Goal: Information Seeking & Learning: Learn about a topic

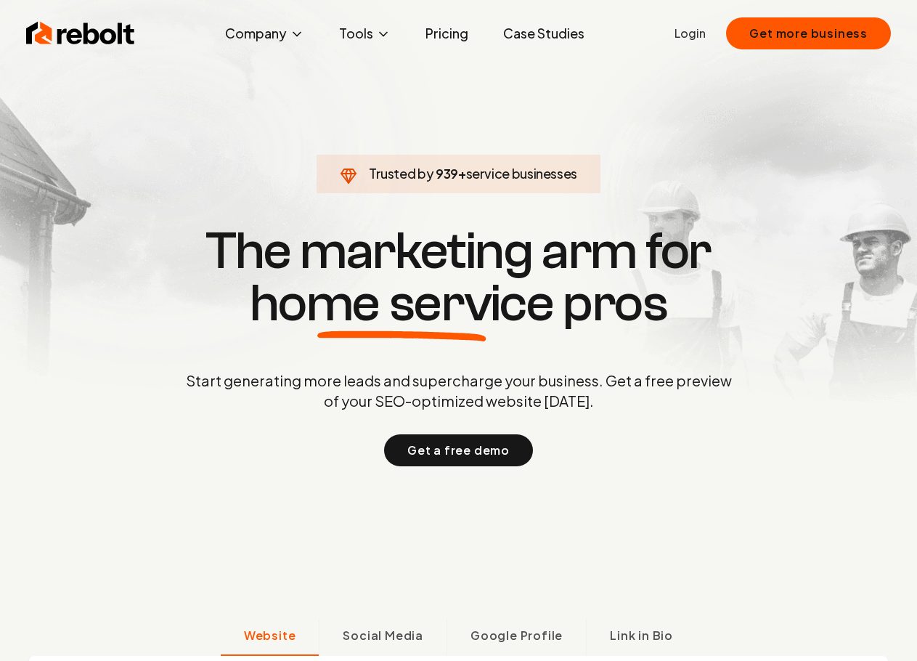
click at [450, 34] on link "Pricing" at bounding box center [447, 33] width 66 height 29
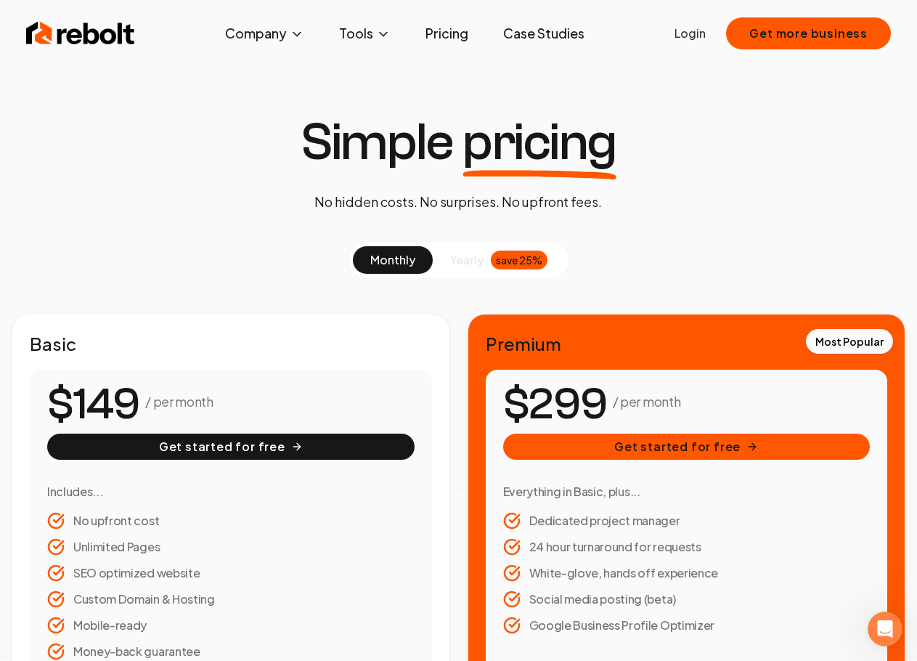
click at [110, 41] on img at bounding box center [80, 33] width 109 height 29
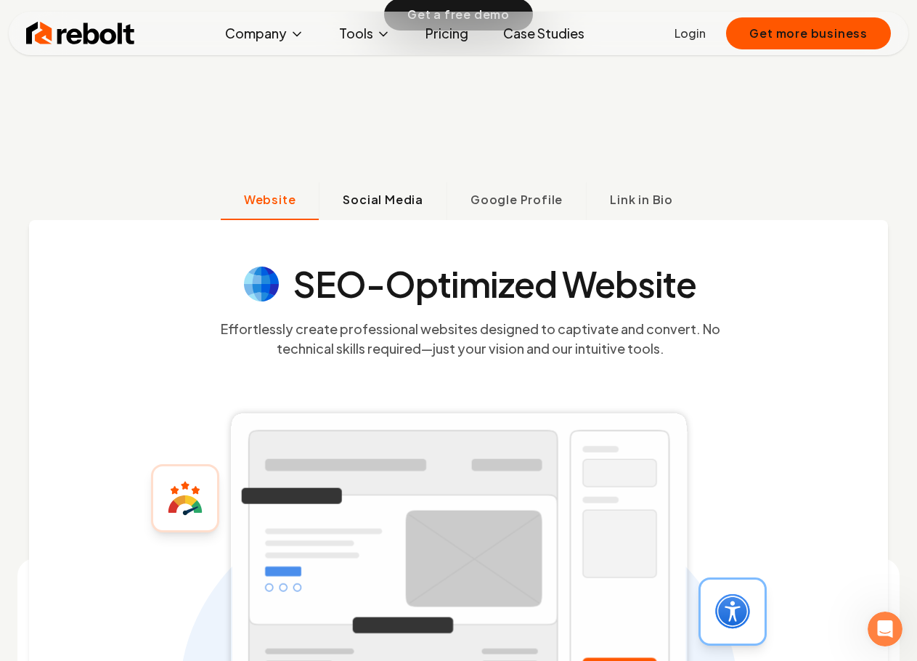
click at [381, 206] on span "Social Media" at bounding box center [383, 199] width 81 height 17
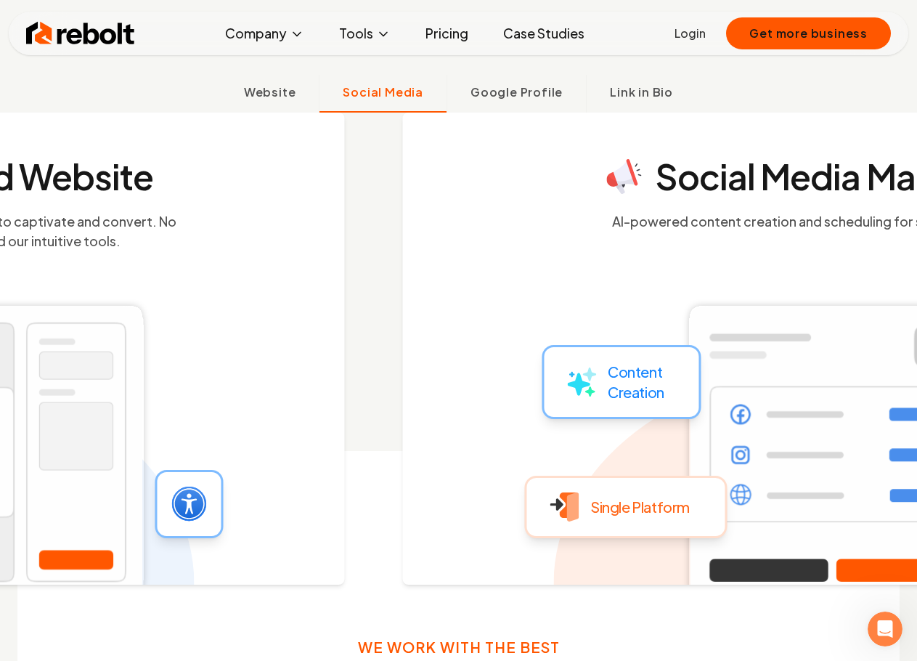
scroll to position [547, 0]
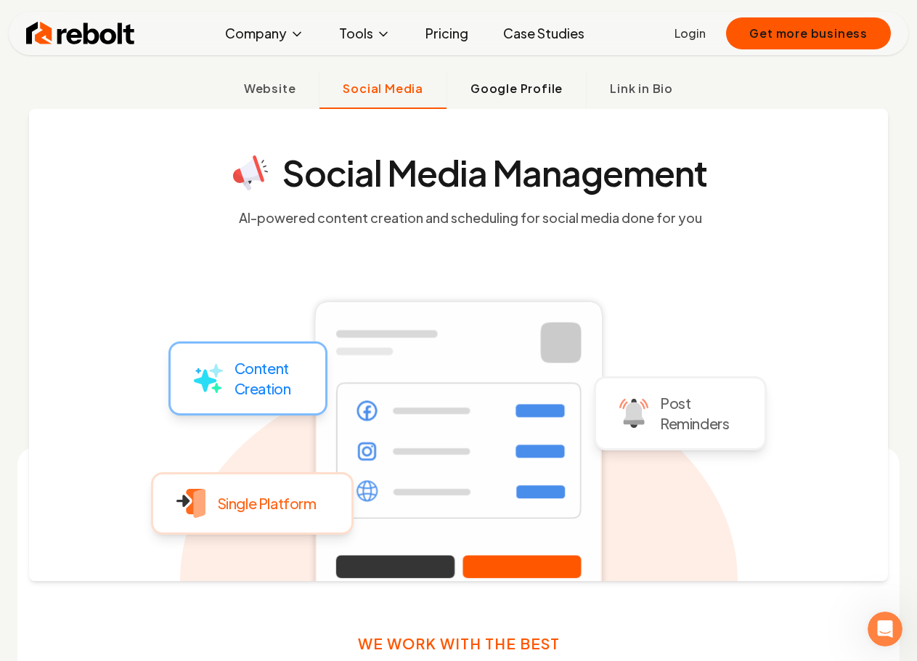
drag, startPoint x: 511, startPoint y: 92, endPoint x: 511, endPoint y: 105, distance: 13.1
click at [511, 91] on span "Google Profile" at bounding box center [517, 88] width 92 height 17
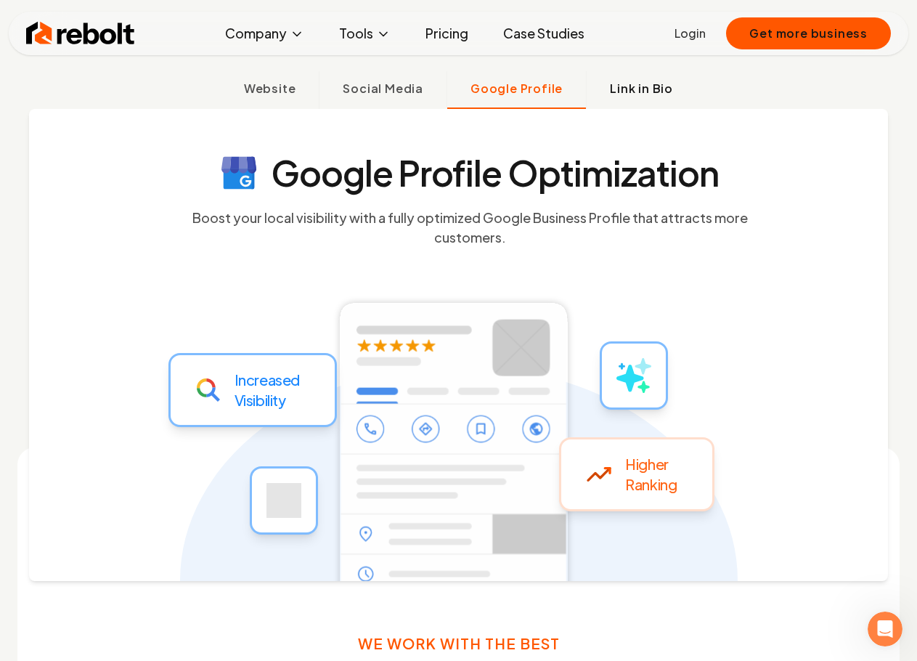
click at [651, 99] on button "Link in Bio" at bounding box center [641, 90] width 110 height 38
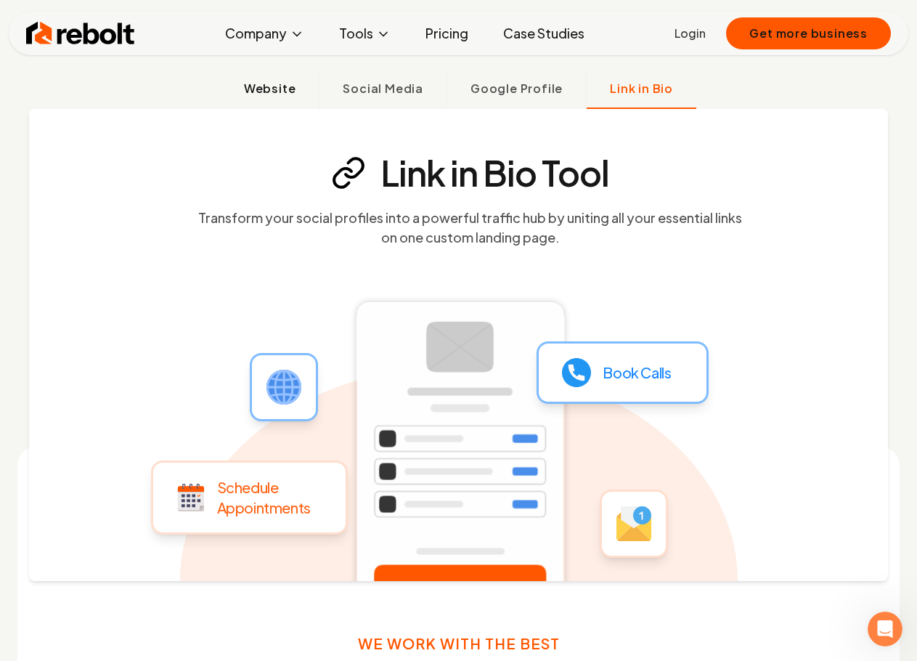
click at [263, 91] on span "Website" at bounding box center [270, 88] width 52 height 17
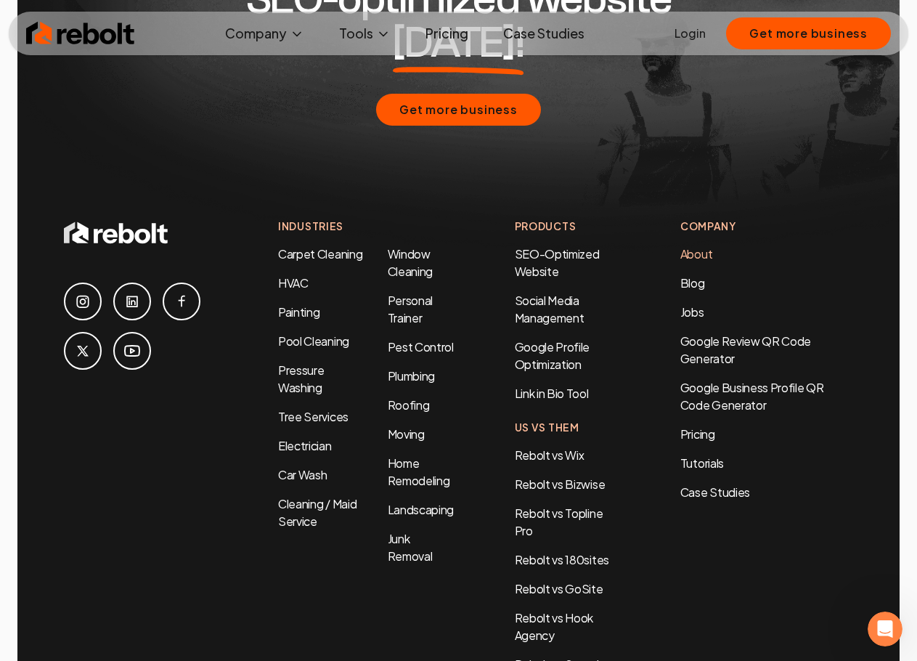
scroll to position [6867, 0]
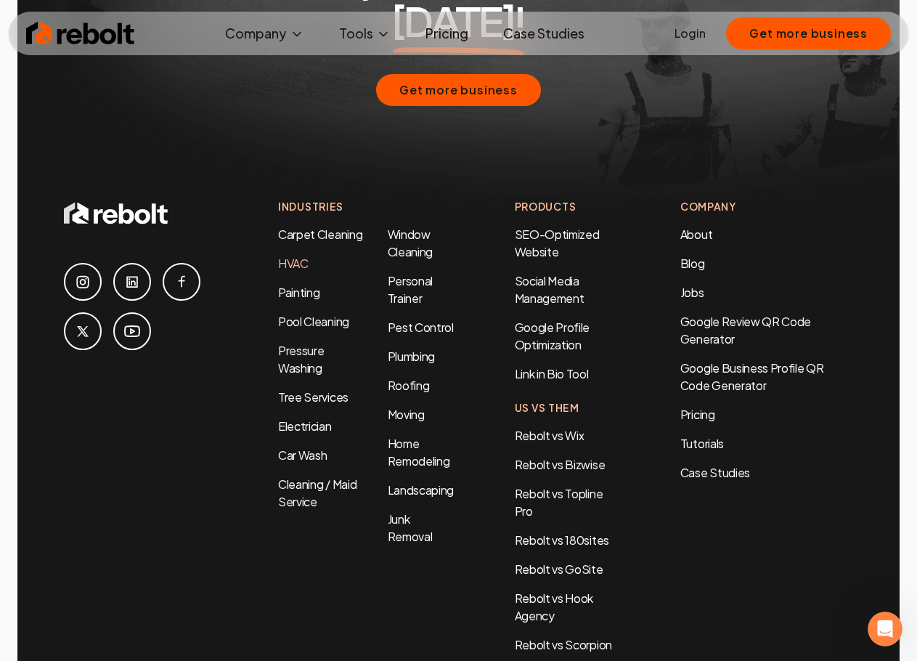
click at [287, 256] on link "HVAC" at bounding box center [293, 263] width 31 height 15
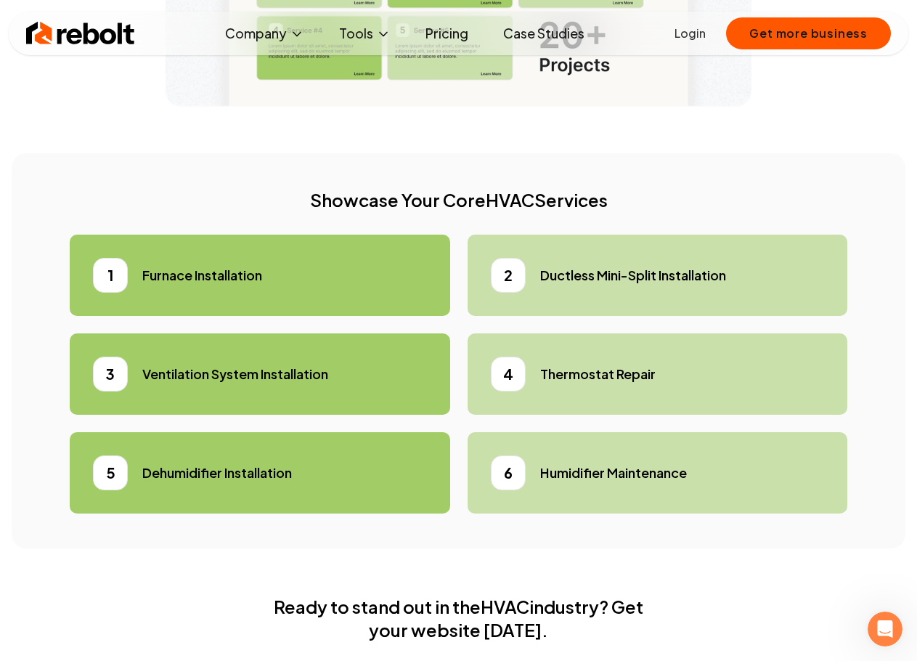
scroll to position [4213, 0]
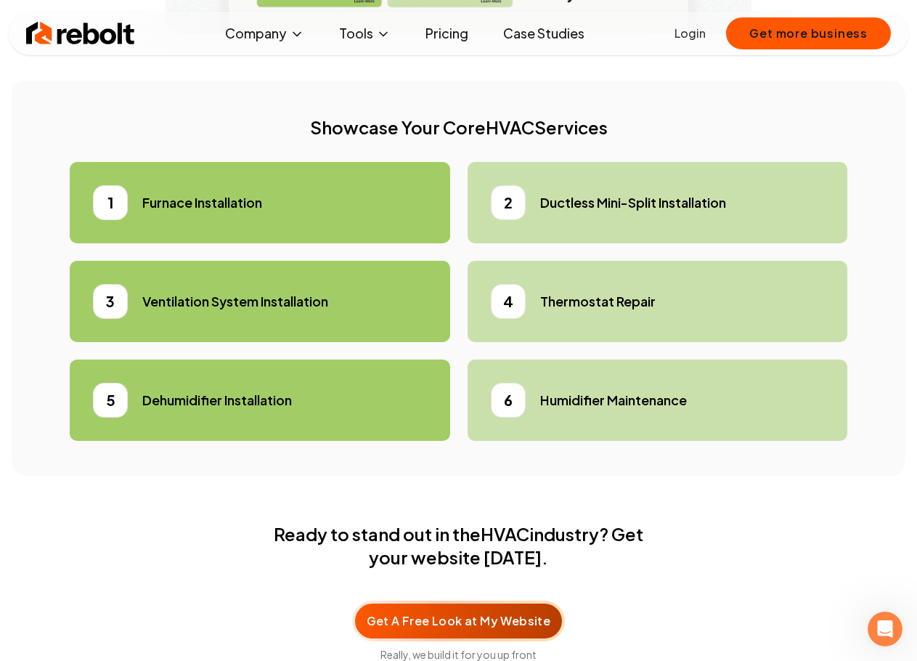
click at [578, 213] on h5 "Ductless Mini-Split Installation" at bounding box center [633, 202] width 186 height 20
click at [493, 220] on div "2" at bounding box center [508, 202] width 35 height 35
click at [504, 220] on div "2" at bounding box center [508, 202] width 35 height 35
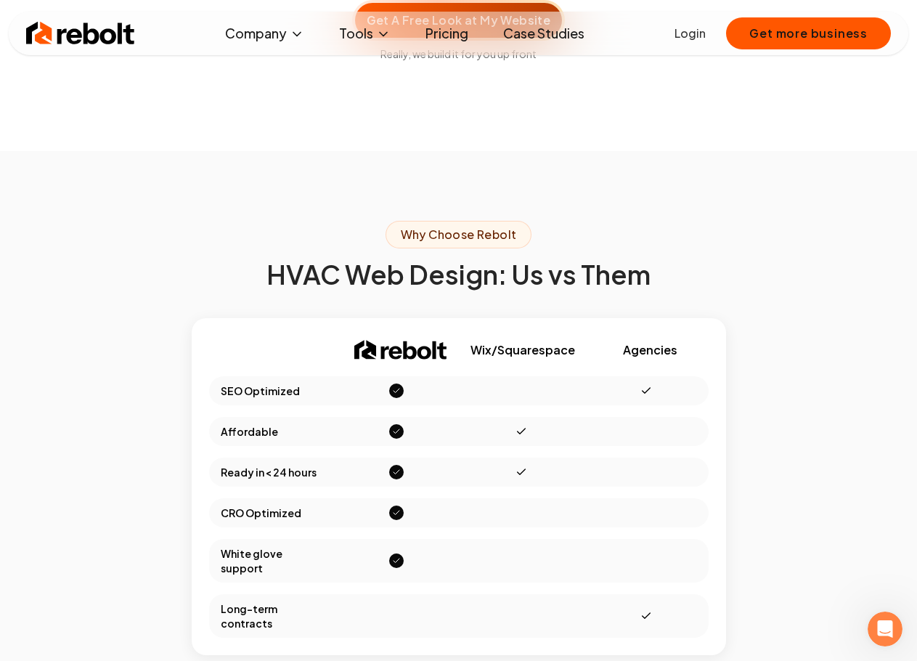
scroll to position [4794, 0]
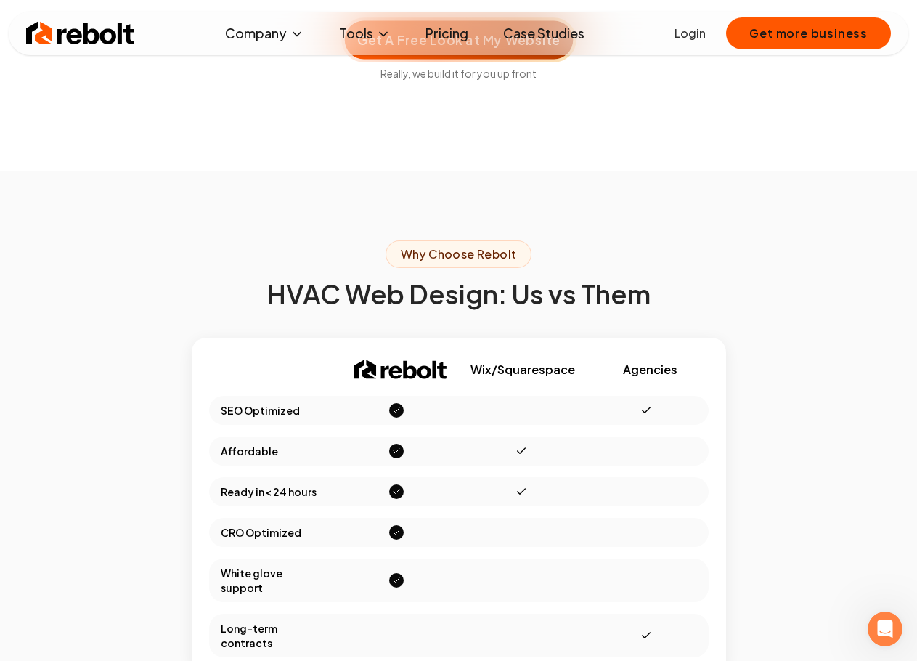
click at [469, 49] on span "Get A Free Look at My Website" at bounding box center [458, 39] width 203 height 19
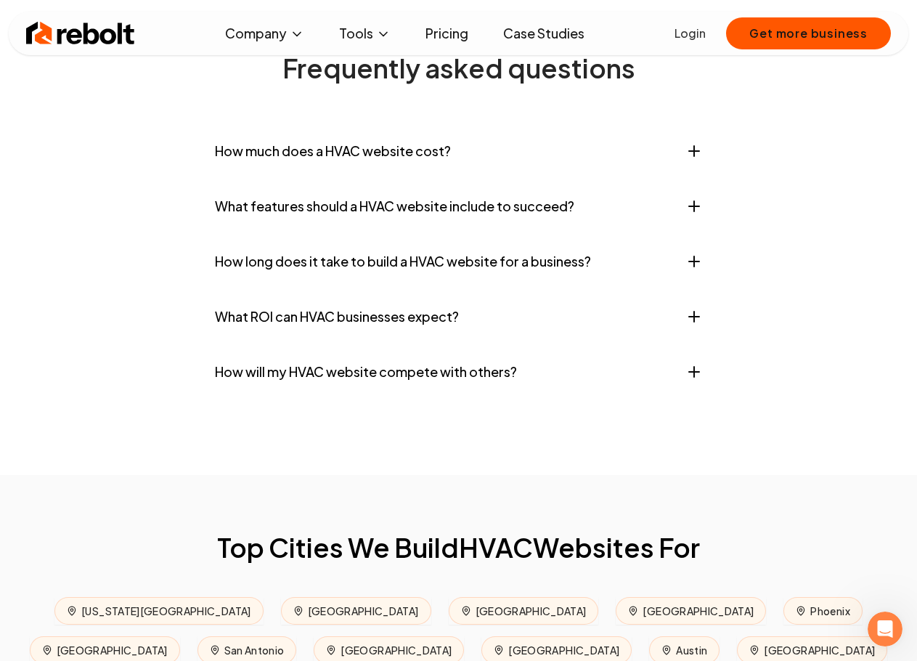
scroll to position [6029, 0]
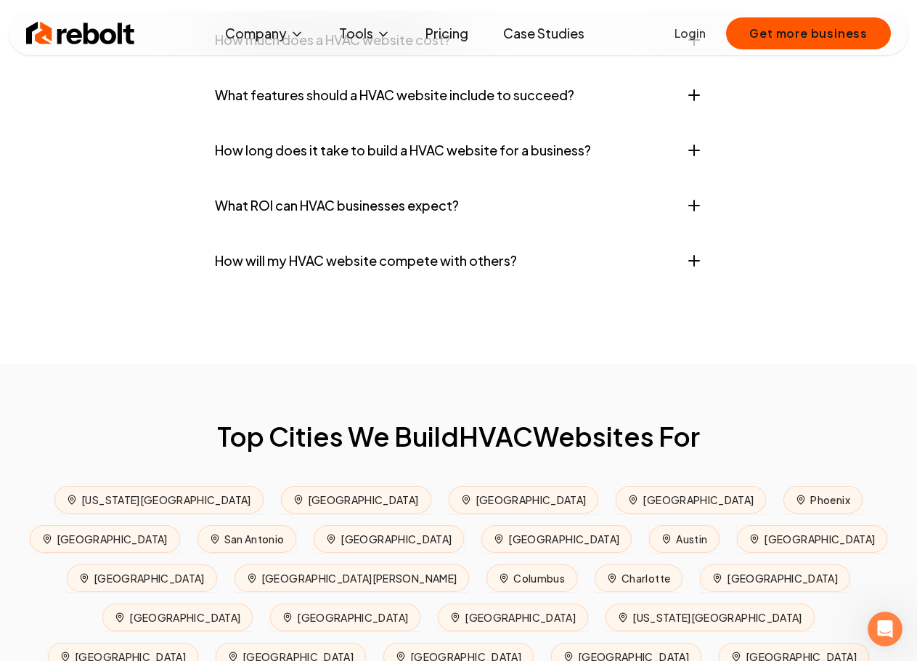
click at [552, 36] on link "Case Studies" at bounding box center [544, 33] width 105 height 29
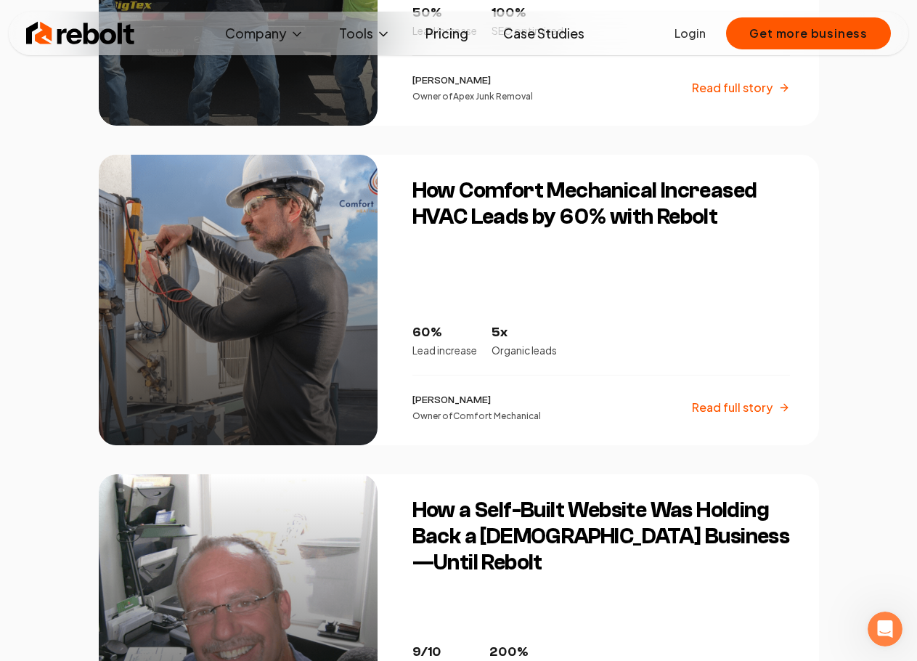
scroll to position [1162, 0]
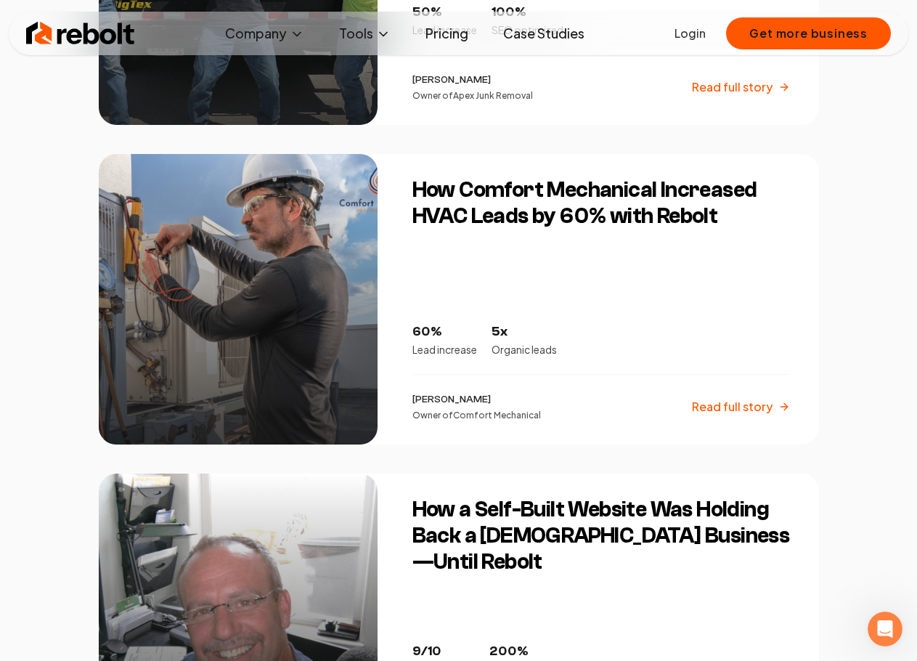
click at [759, 402] on p "Read full story" at bounding box center [732, 406] width 81 height 17
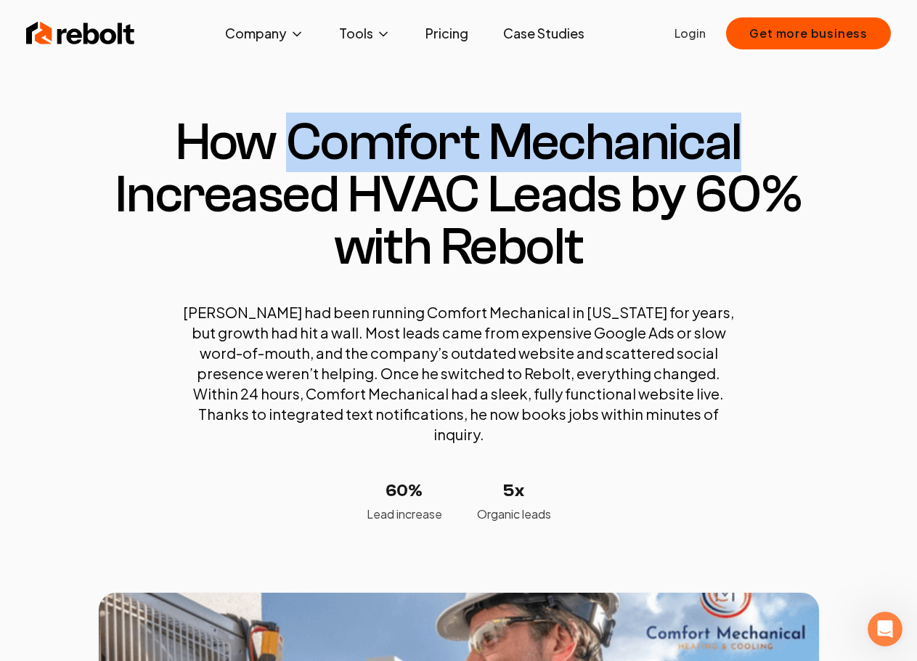
drag, startPoint x: 289, startPoint y: 135, endPoint x: 760, endPoint y: 147, distance: 470.9
click at [760, 147] on h1 "How Comfort Mechanical Increased HVAC Leads by 60% with Rebolt" at bounding box center [459, 194] width 721 height 157
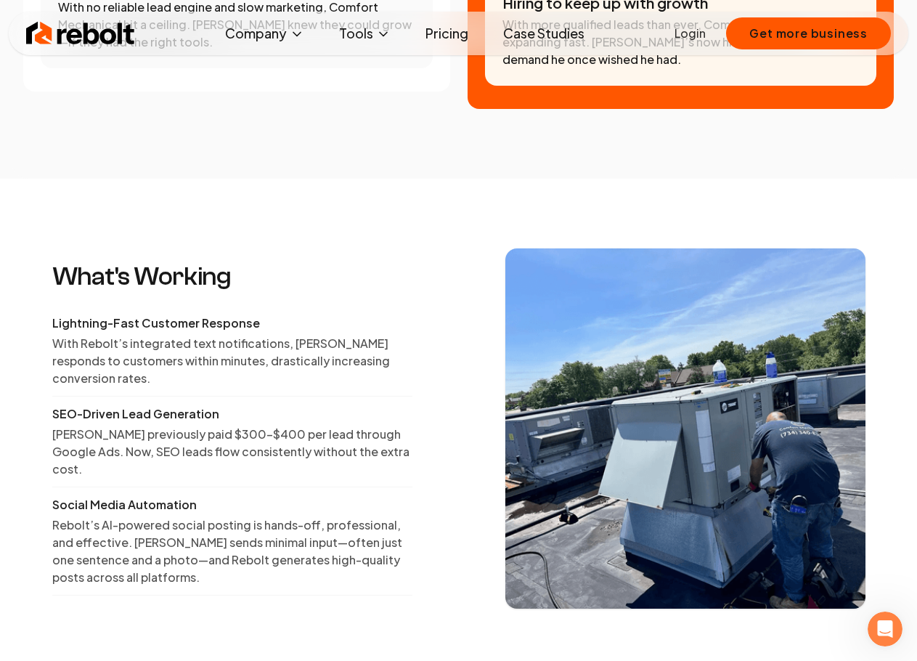
scroll to position [1889, 0]
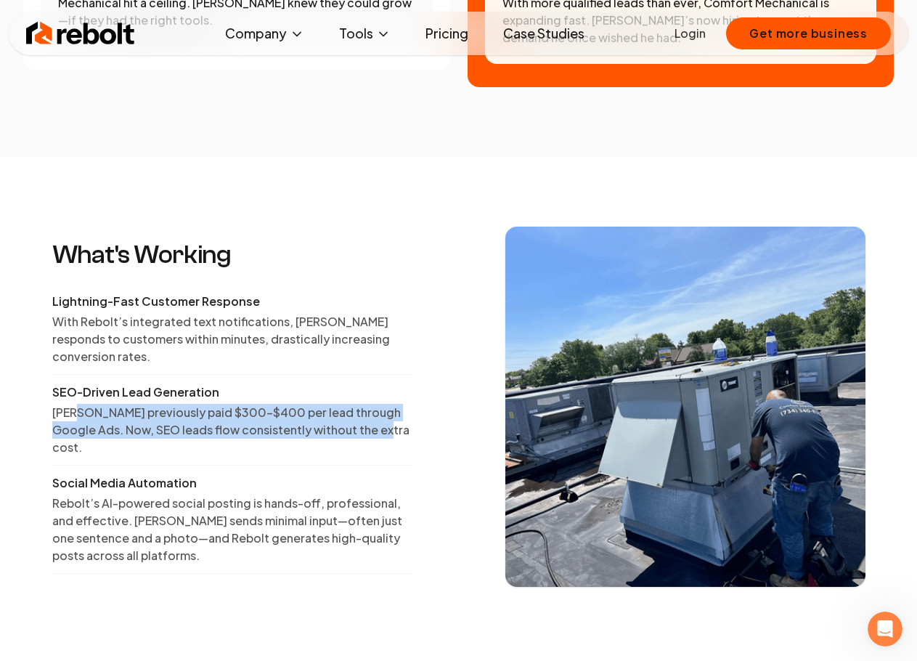
drag, startPoint x: 81, startPoint y: 381, endPoint x: 426, endPoint y: 400, distance: 344.8
click at [426, 400] on div "What's Working Lightning-Fast Customer Response With [PERSON_NAME]’s integrated…" at bounding box center [459, 407] width 814 height 360
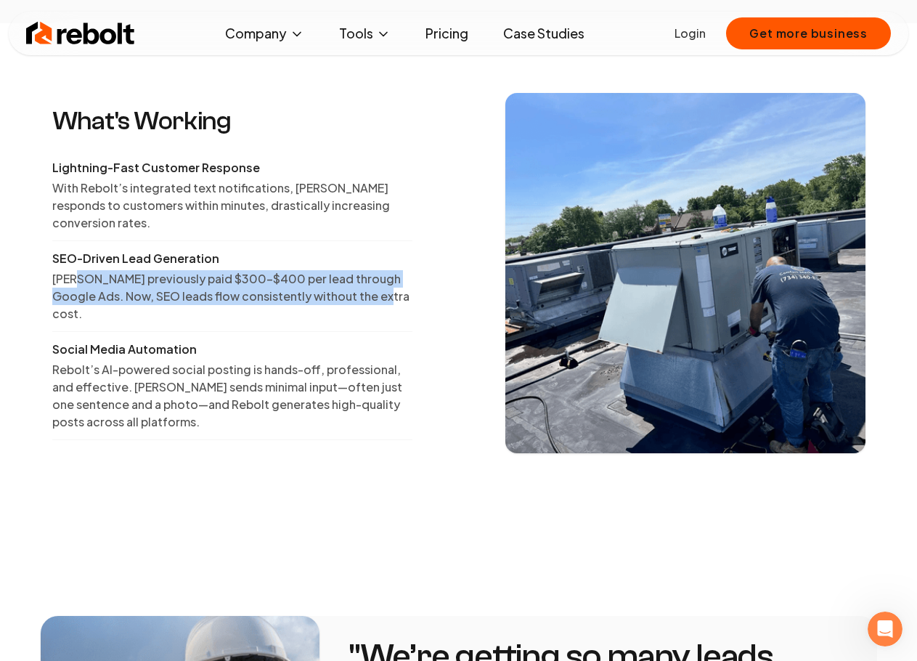
scroll to position [2034, 0]
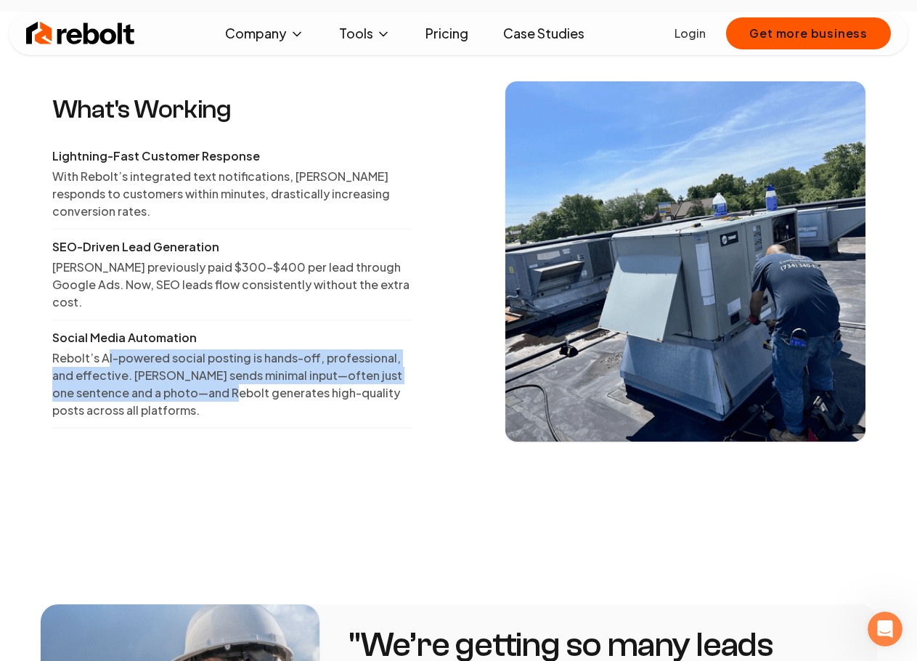
drag, startPoint x: 111, startPoint y: 323, endPoint x: 318, endPoint y: 375, distance: 213.4
click at [315, 372] on p "Rebolt’s AI-powered social posting is hands-off, professional, and effective. […" at bounding box center [232, 384] width 360 height 70
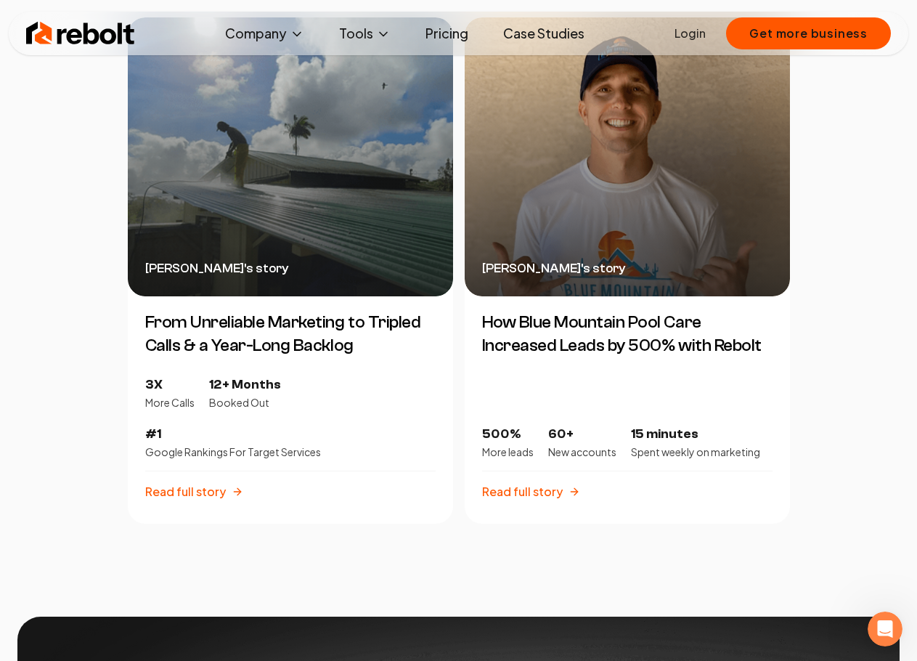
scroll to position [3923, 0]
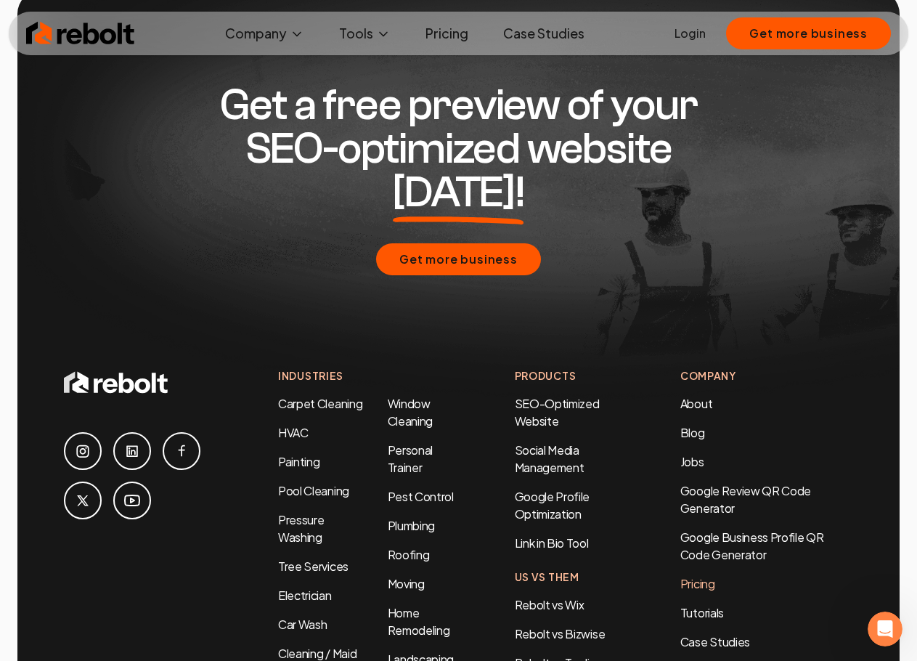
click at [704, 575] on link "Pricing" at bounding box center [767, 583] width 173 height 17
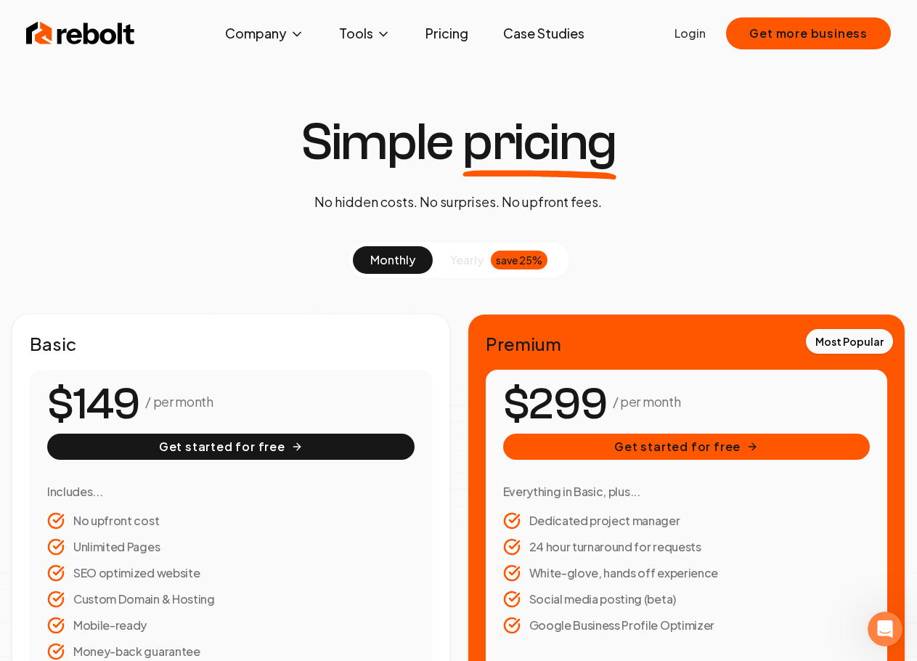
click at [467, 254] on span "yearly" at bounding box center [466, 259] width 33 height 17
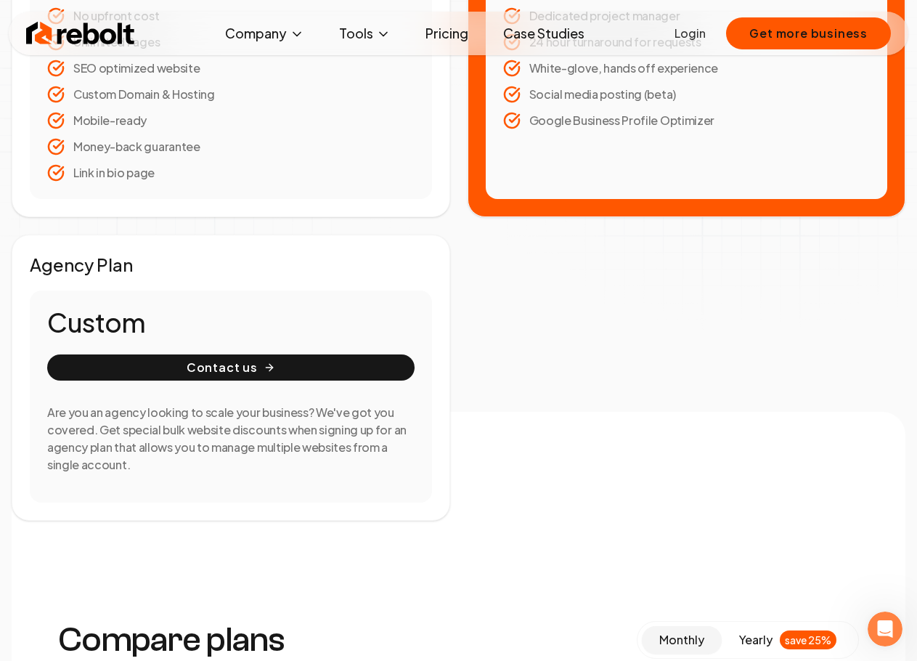
scroll to position [508, 0]
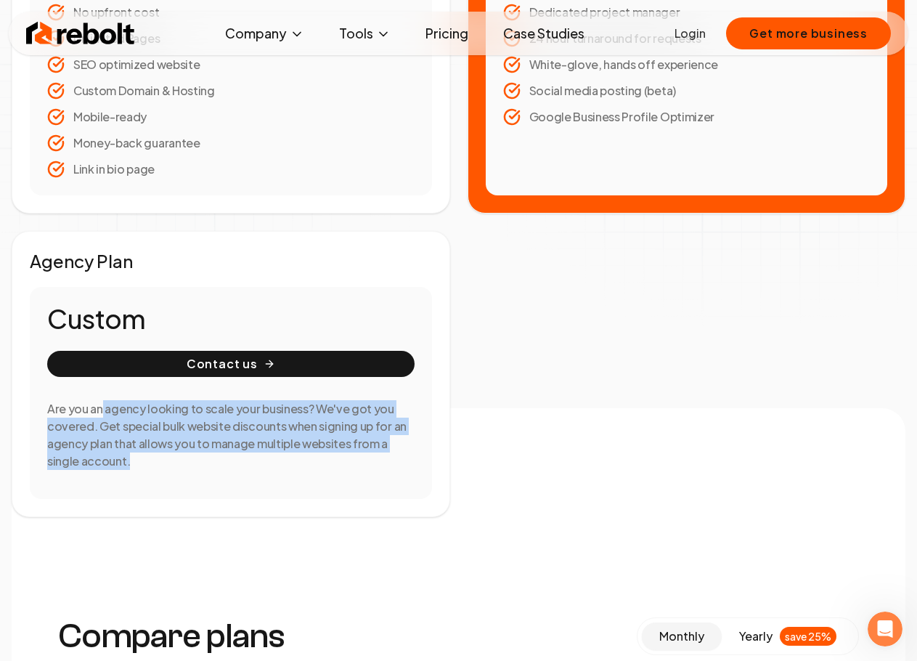
drag, startPoint x: 100, startPoint y: 409, endPoint x: 434, endPoint y: 471, distance: 339.1
click at [433, 470] on div "Agency Plan Custom Contact us Are you an agency looking to scale your business?…" at bounding box center [231, 374] width 439 height 286
drag, startPoint x: 454, startPoint y: 475, endPoint x: 471, endPoint y: 481, distance: 17.7
click at [455, 476] on div "Basic / per month Get started for free Includes... No upfront cost Unlimited Pa…" at bounding box center [459, 161] width 894 height 712
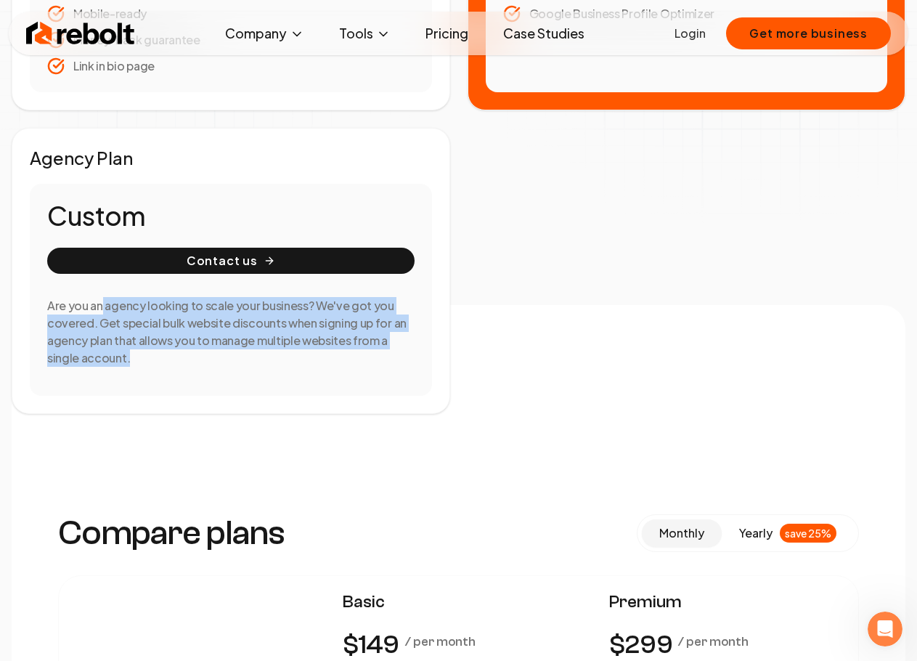
scroll to position [872, 0]
